Goal: Information Seeking & Learning: Learn about a topic

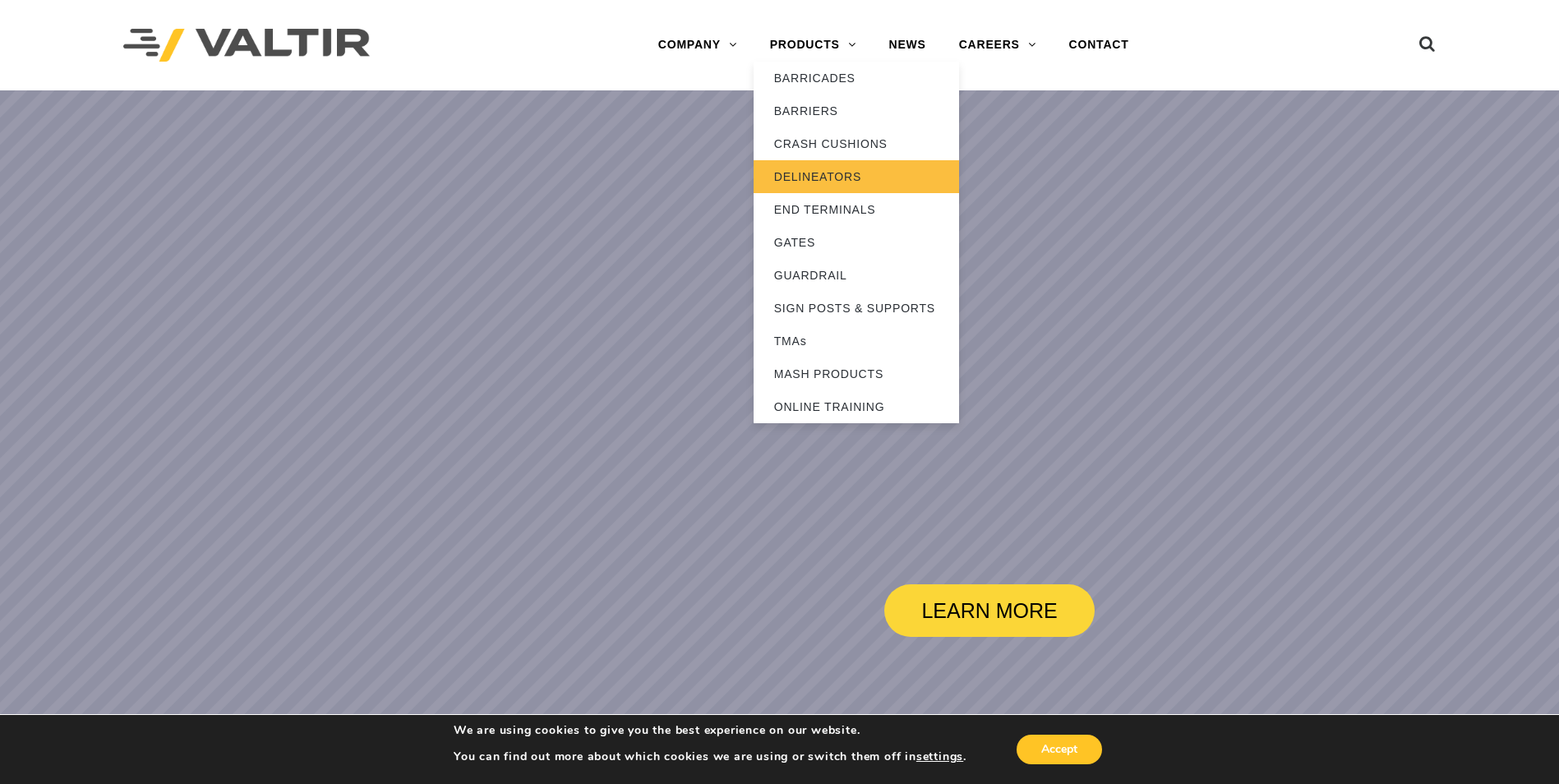
click at [825, 170] on link "DELINEATORS" at bounding box center [856, 177] width 206 height 33
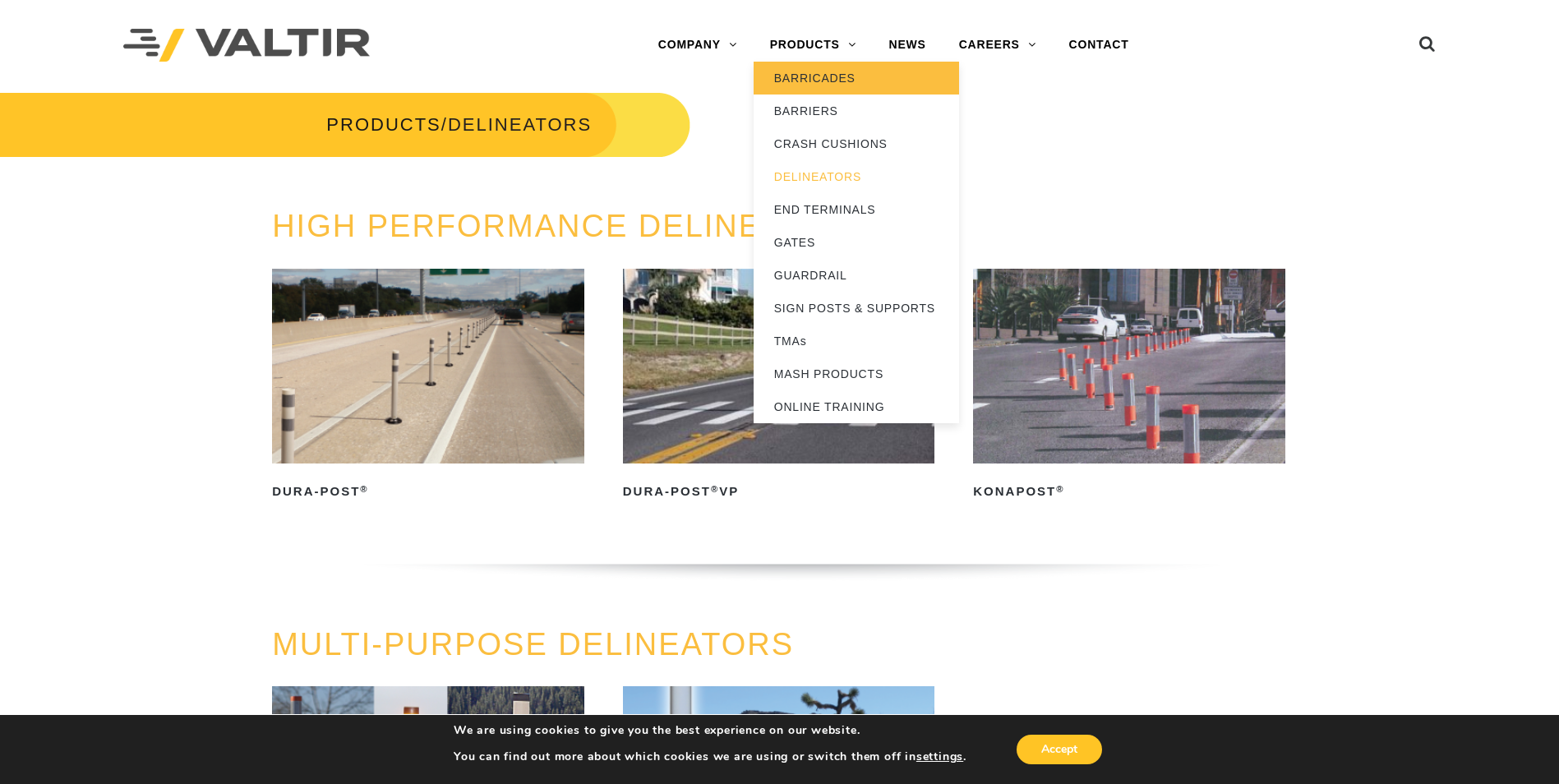
click at [808, 83] on link "BARRICADES" at bounding box center [856, 78] width 206 height 33
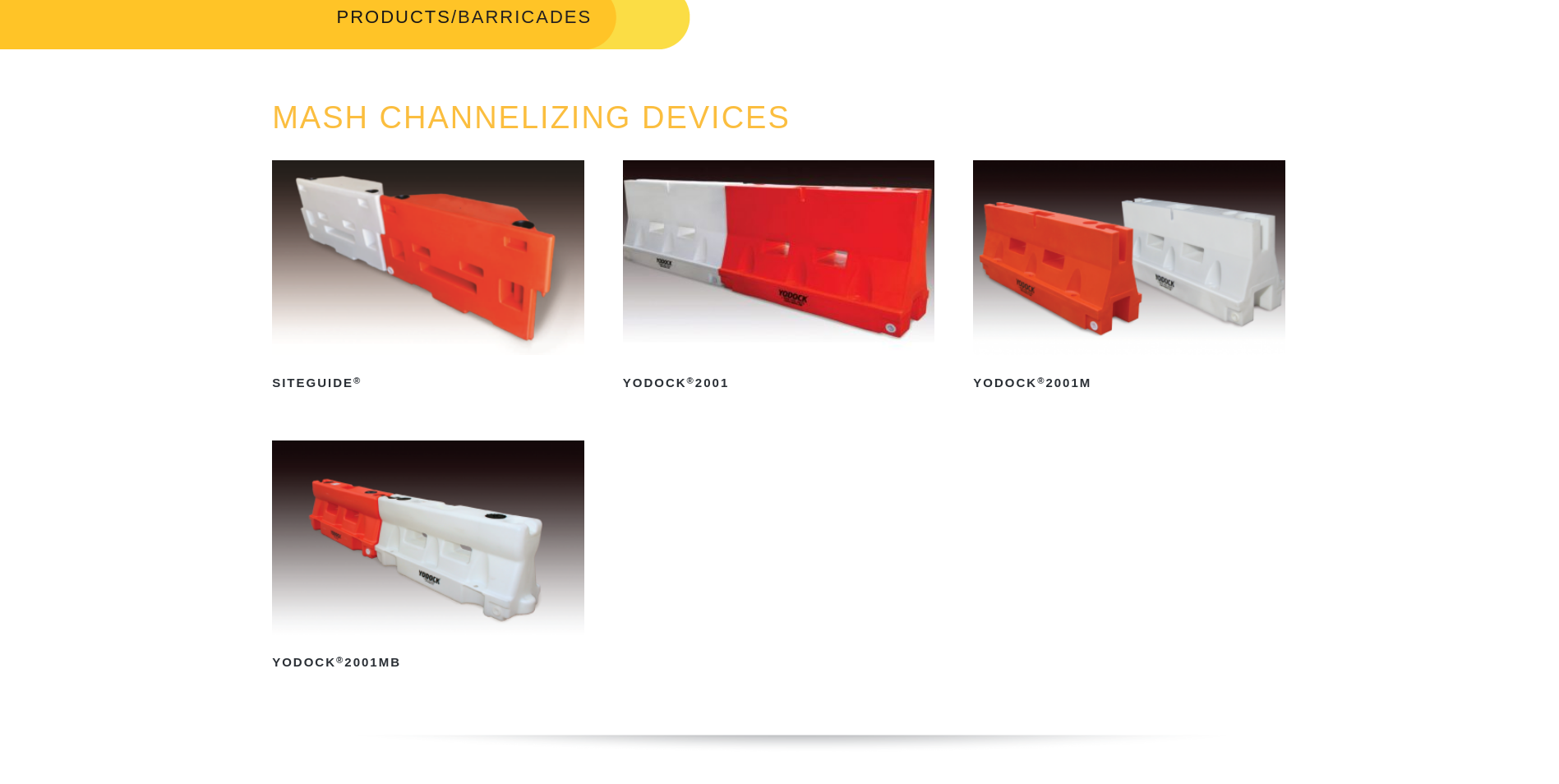
scroll to position [247, 0]
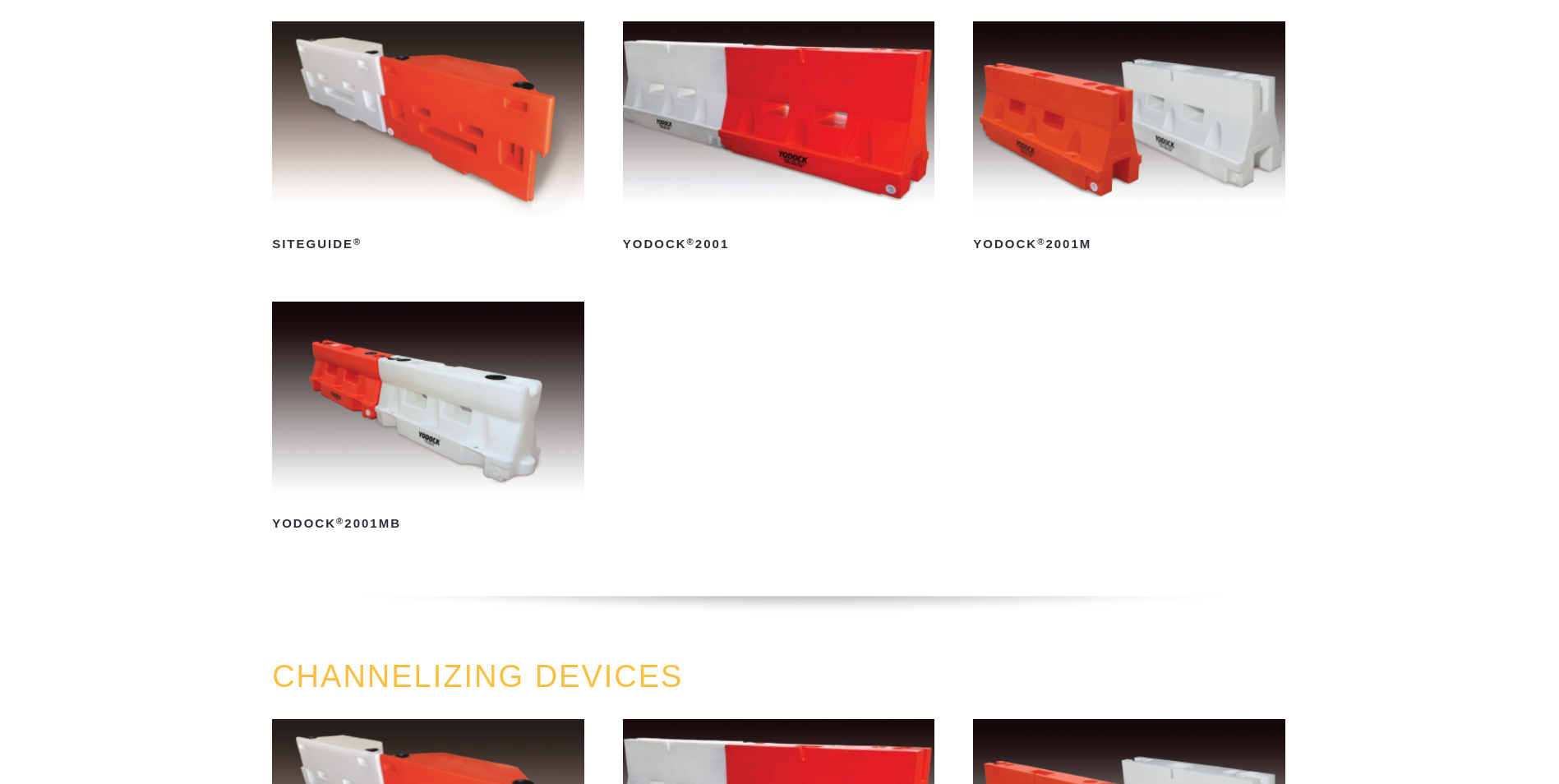
click at [498, 435] on img at bounding box center [428, 398] width 312 height 195
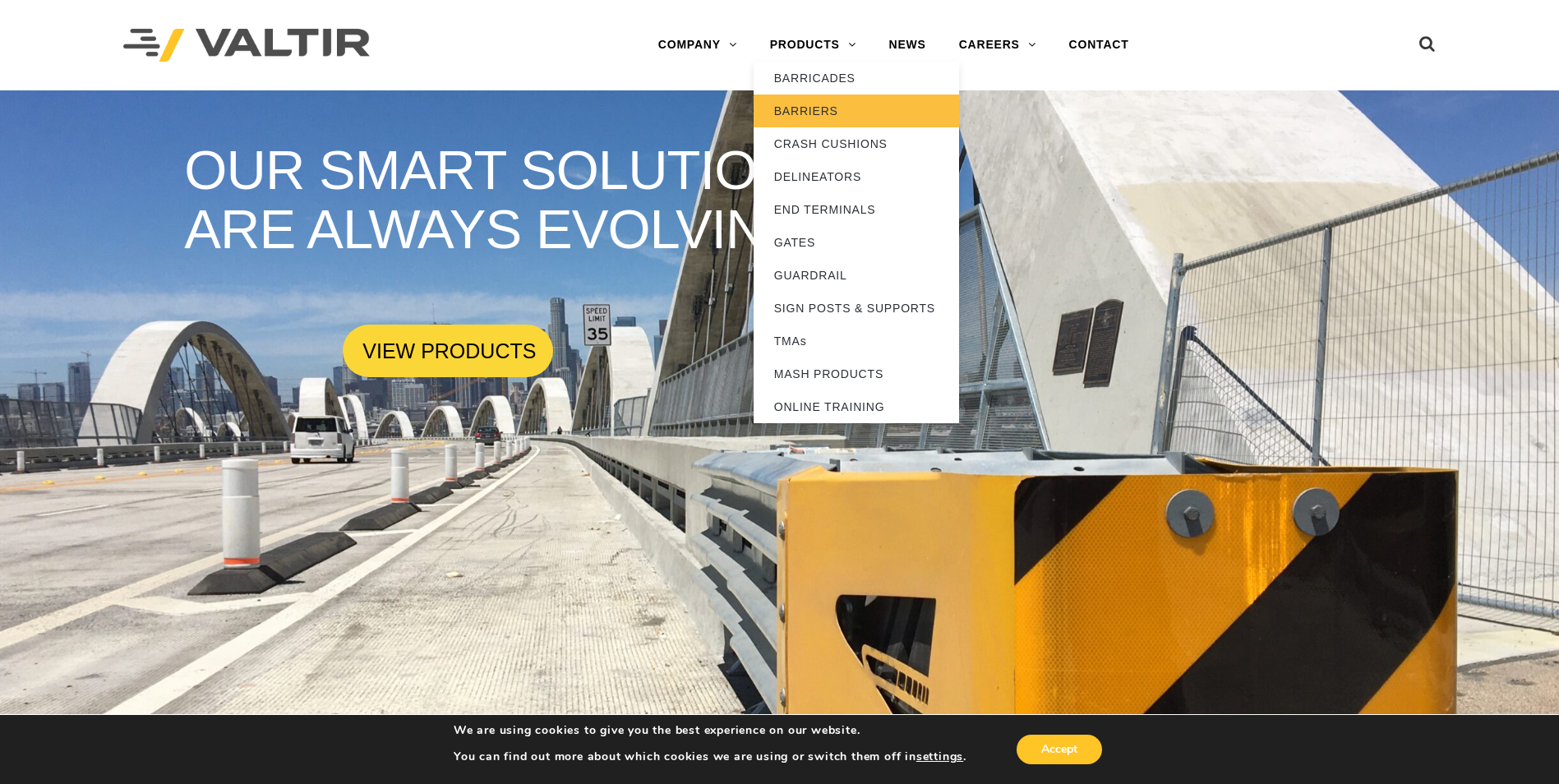
click at [818, 114] on link "BARRIERS" at bounding box center [856, 111] width 206 height 33
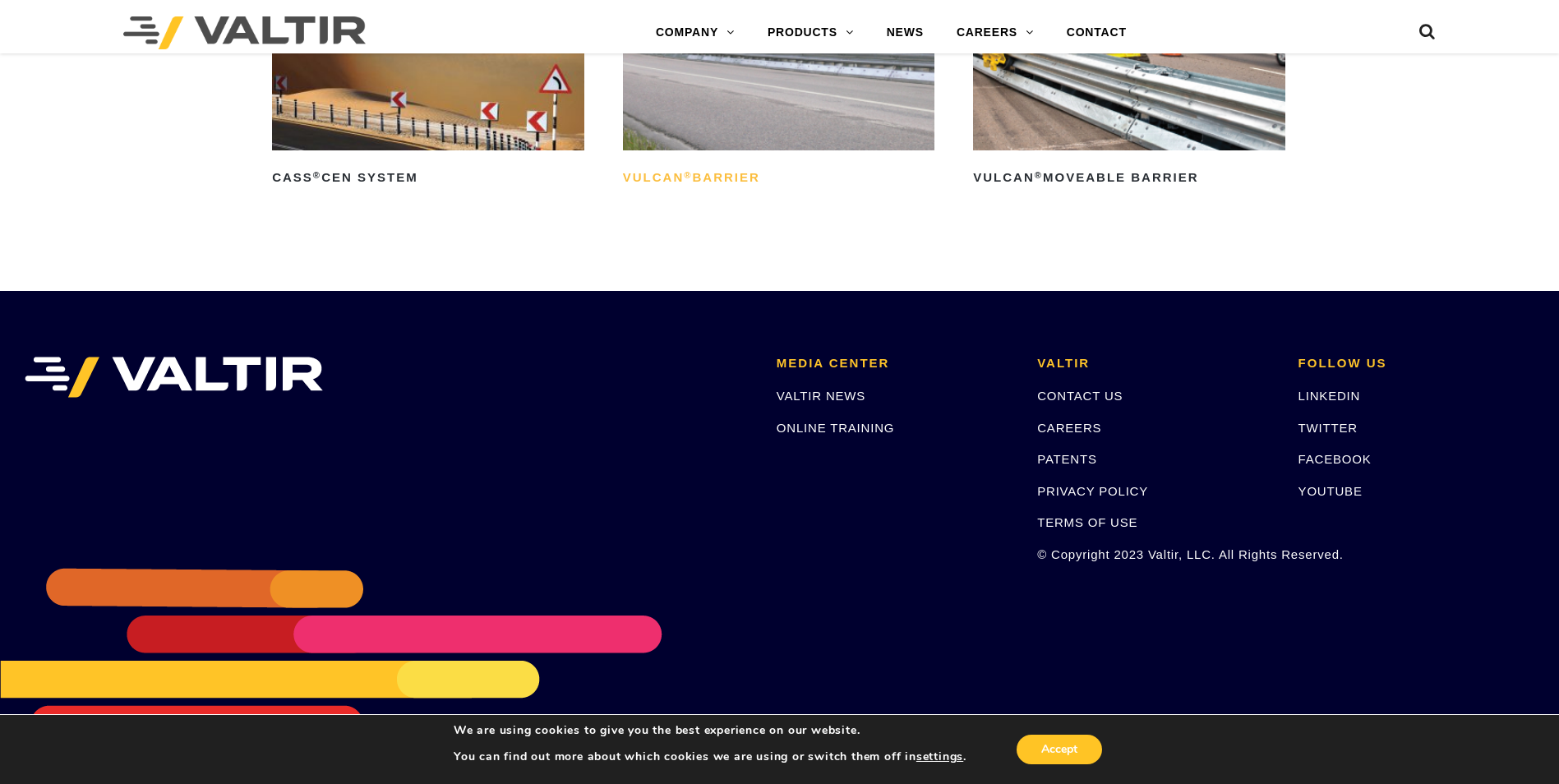
drag, startPoint x: 856, startPoint y: 390, endPoint x: 655, endPoint y: 186, distance: 286.4
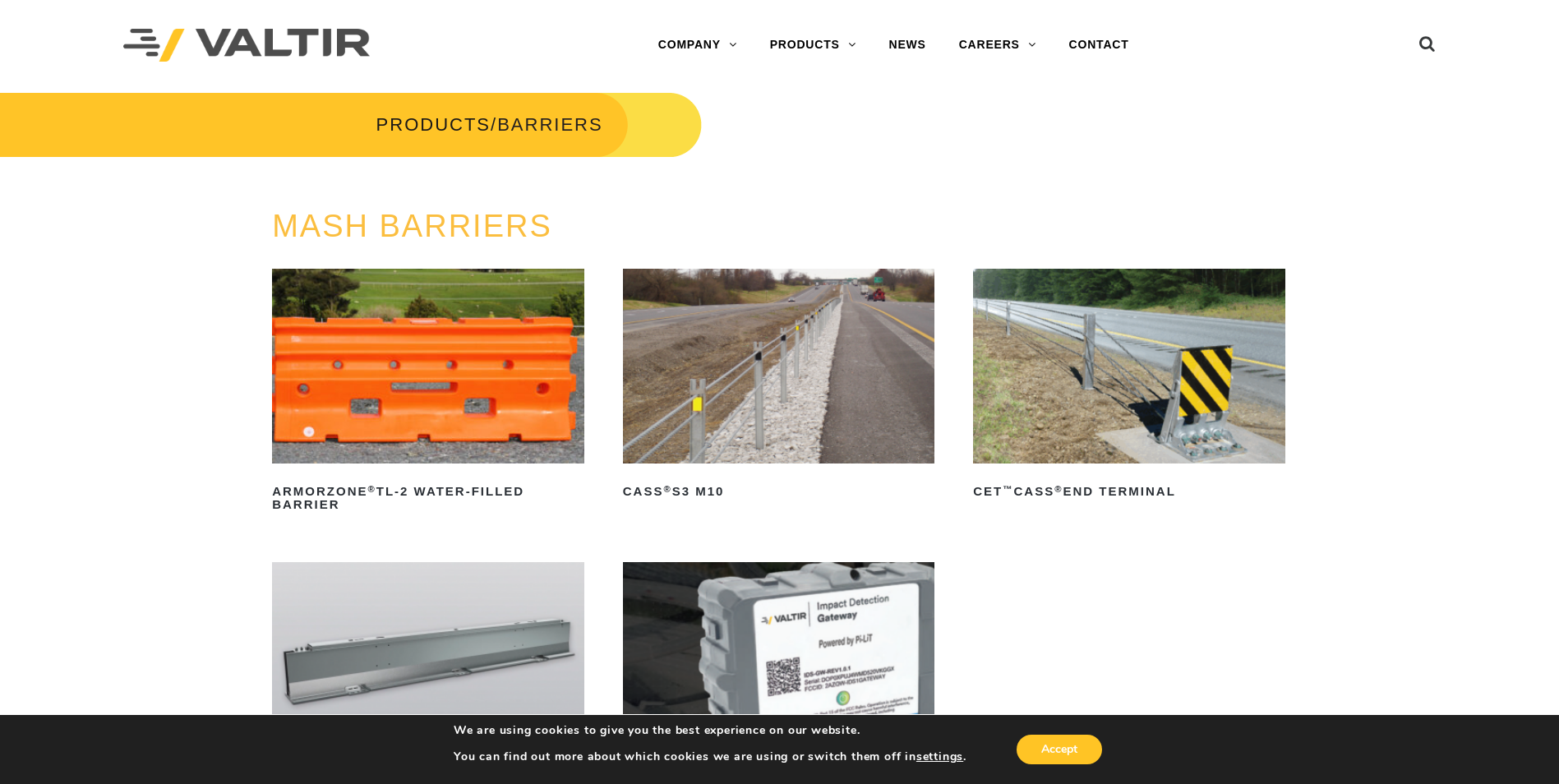
drag, startPoint x: 615, startPoint y: 482, endPoint x: 553, endPoint y: 197, distance: 291.7
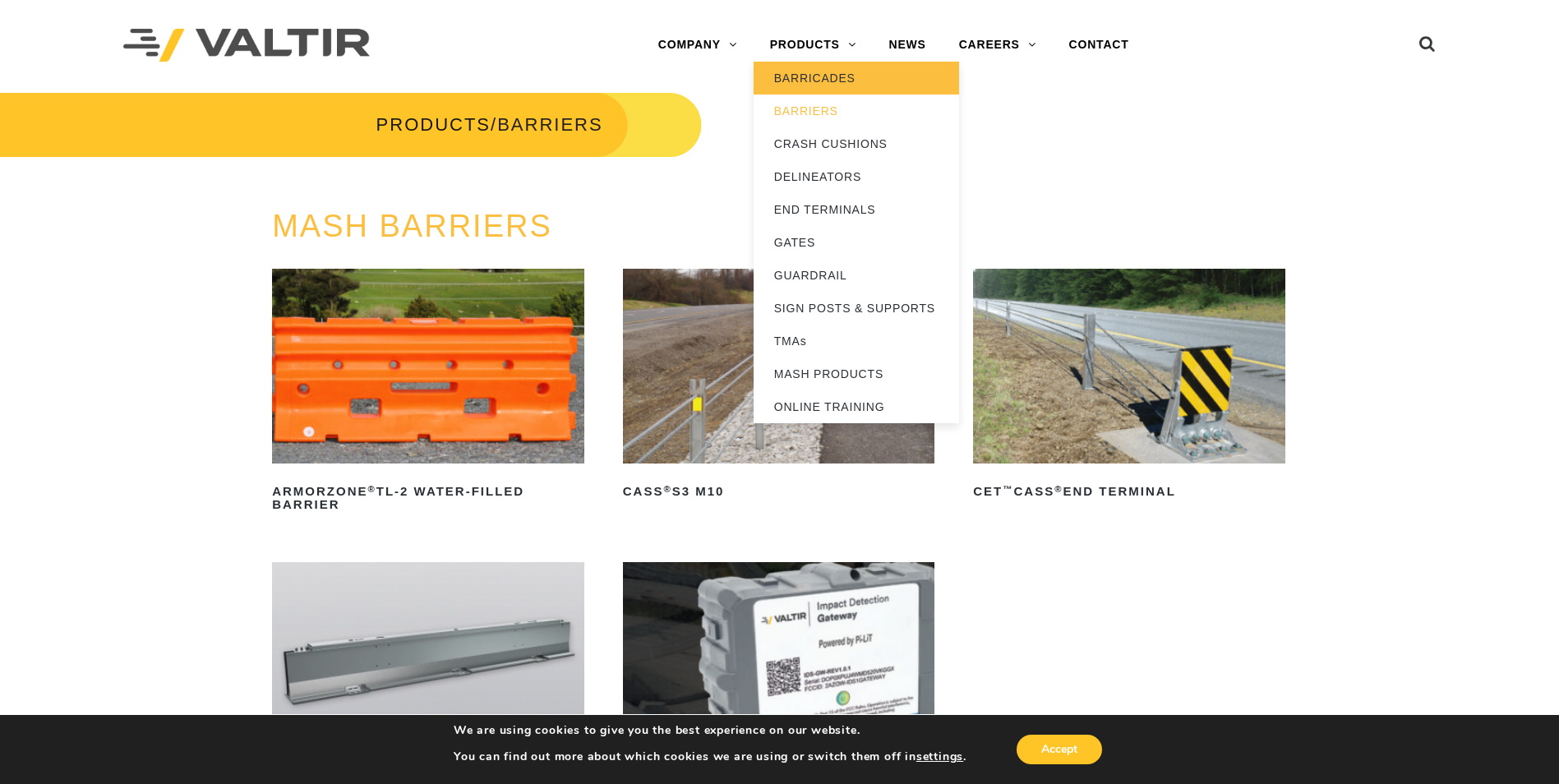
click at [828, 84] on link "BARRICADES" at bounding box center [856, 78] width 206 height 33
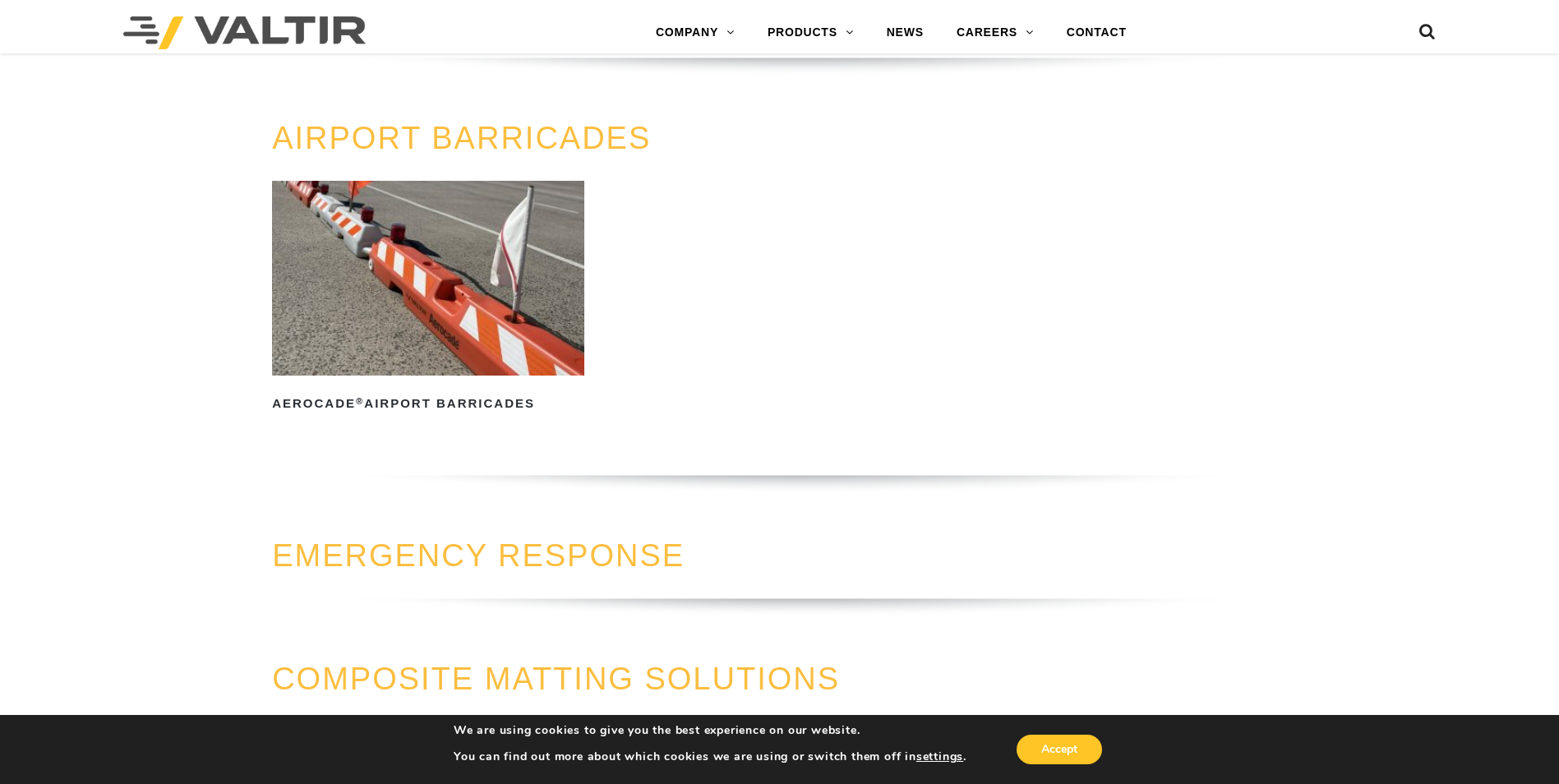
scroll to position [1479, 0]
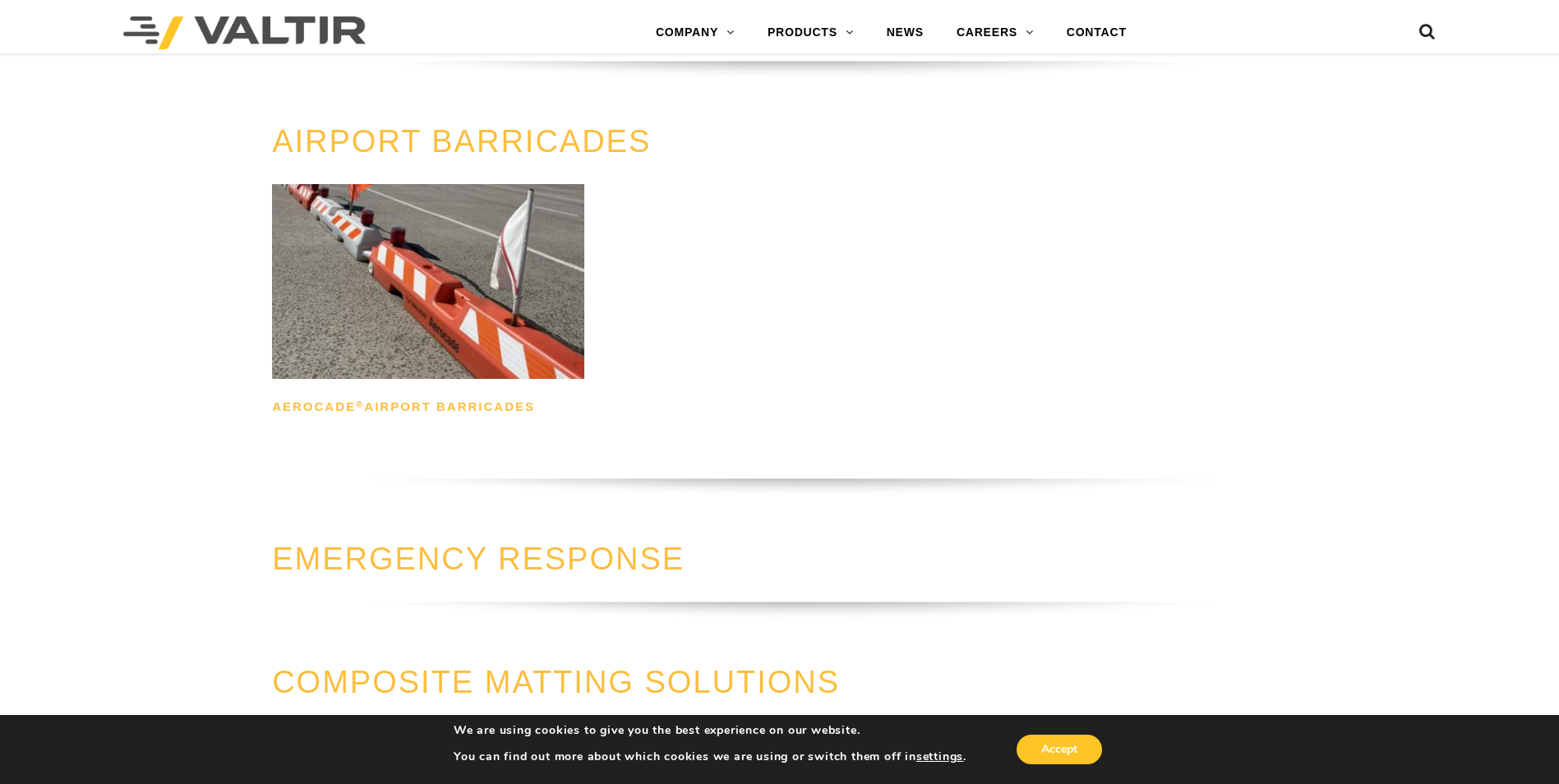
click at [444, 410] on h2 "Aerocade ® Airport Barricades" at bounding box center [428, 406] width 312 height 27
